Goal: Task Accomplishment & Management: Manage account settings

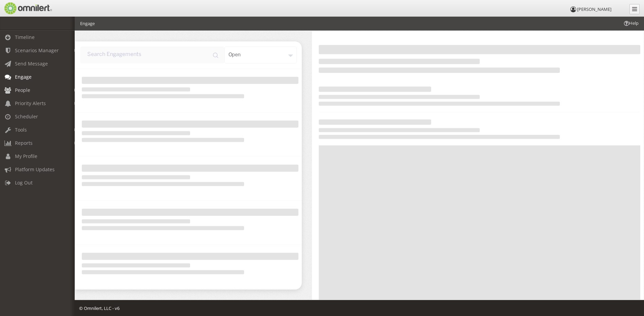
click at [23, 93] on link "People" at bounding box center [40, 90] width 81 height 13
click at [27, 106] on link "Subscribers" at bounding box center [40, 104] width 81 height 11
select select
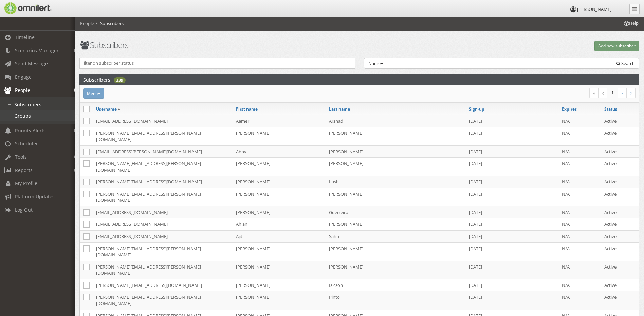
click at [31, 113] on link "Groups" at bounding box center [40, 115] width 81 height 11
select select
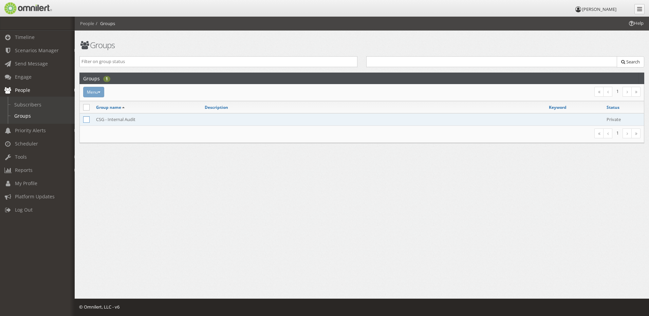
click at [86, 121] on icon at bounding box center [86, 119] width 6 height 6
checkbox input "true"
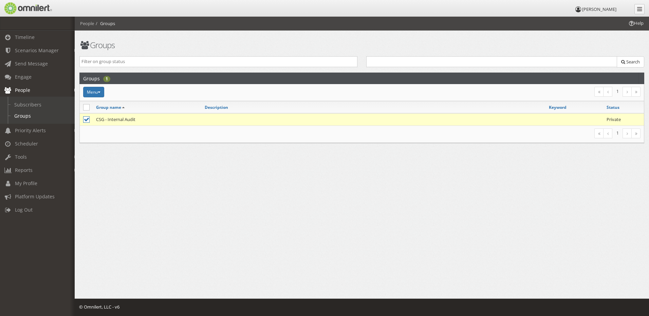
click at [134, 118] on td "CSG - Internal Audit" at bounding box center [147, 119] width 109 height 12
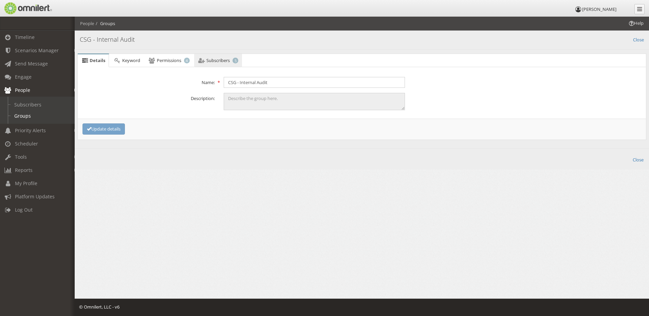
click at [217, 60] on span "Subscribers" at bounding box center [217, 60] width 23 height 6
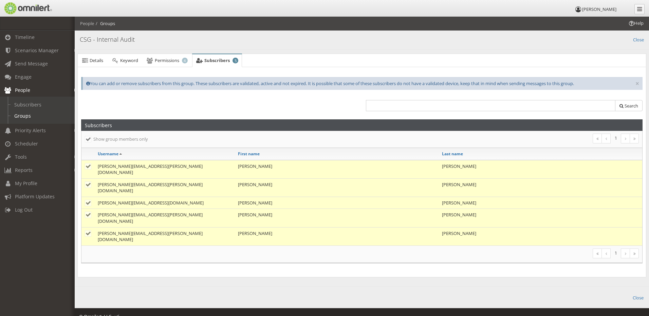
click at [379, 40] on h4 "CSG - Internal Audit" at bounding box center [362, 39] width 564 height 9
